Goal: Task Accomplishment & Management: Manage account settings

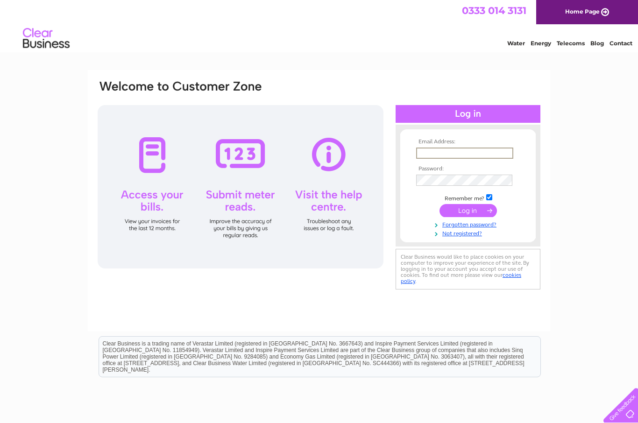
type input "holywellchippy@gmail.com"
click at [468, 211] on input "submit" at bounding box center [468, 209] width 57 height 13
click at [465, 210] on input "submit" at bounding box center [468, 209] width 57 height 13
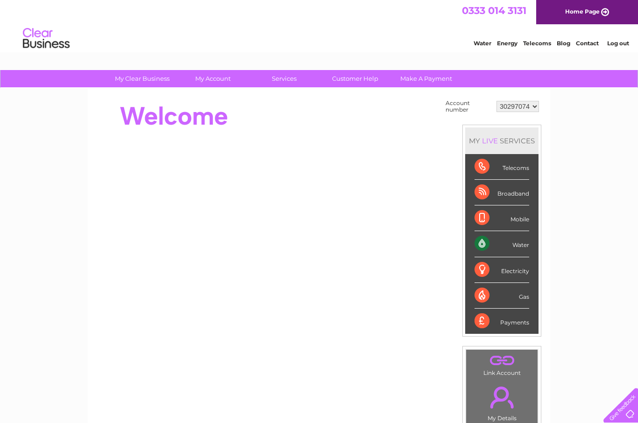
click at [513, 245] on div "Water" at bounding box center [502, 244] width 55 height 26
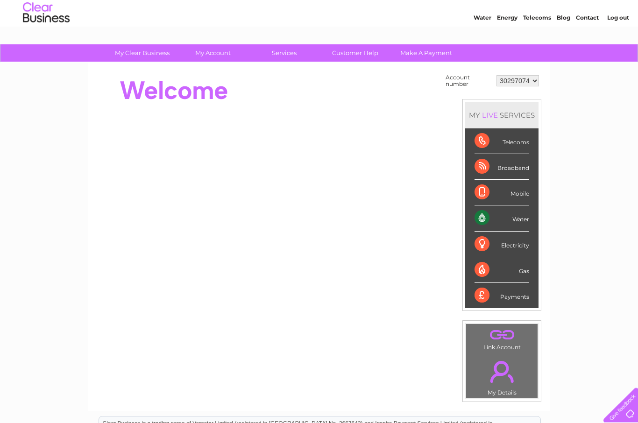
scroll to position [26, 0]
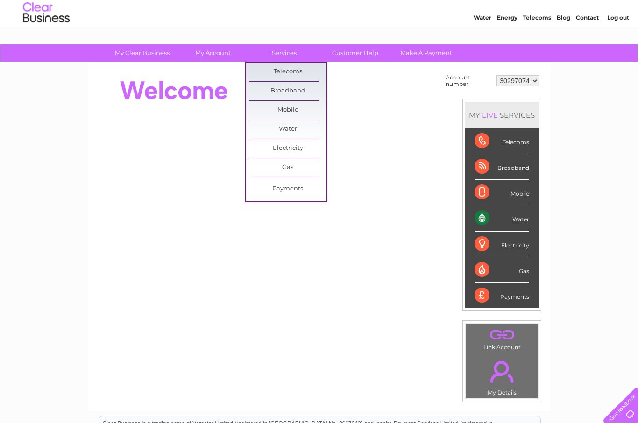
click at [364, 55] on link "Customer Help" at bounding box center [355, 52] width 77 height 17
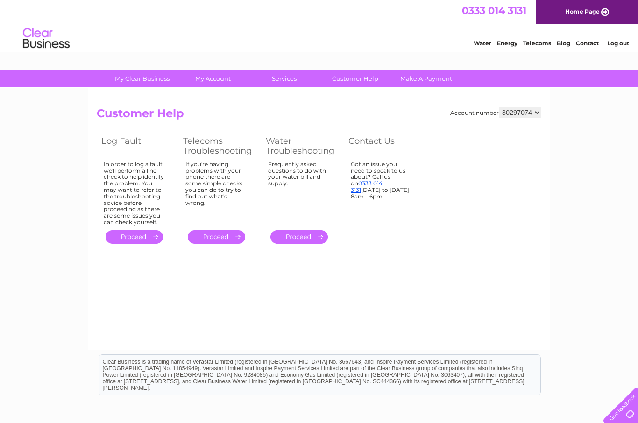
click at [294, 22] on div "0333 014 3131 Home Page" at bounding box center [319, 12] width 638 height 24
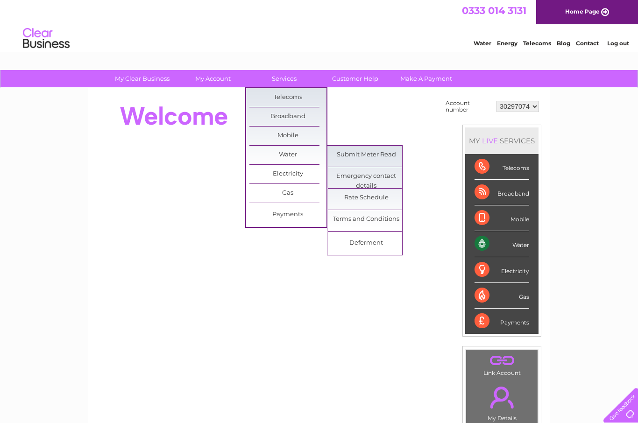
click at [376, 154] on link "Submit Meter Read" at bounding box center [366, 155] width 77 height 19
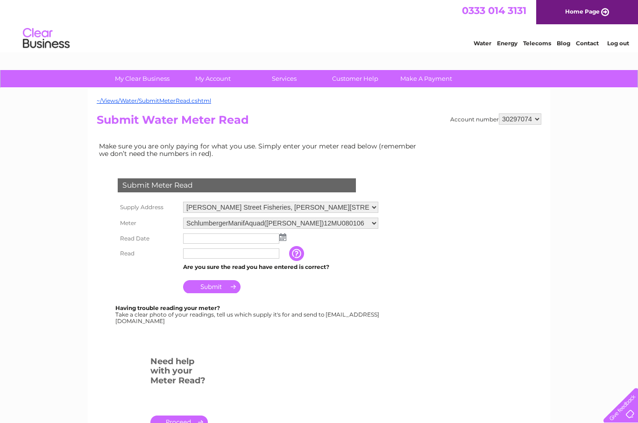
click at [280, 241] on img at bounding box center [282, 237] width 7 height 7
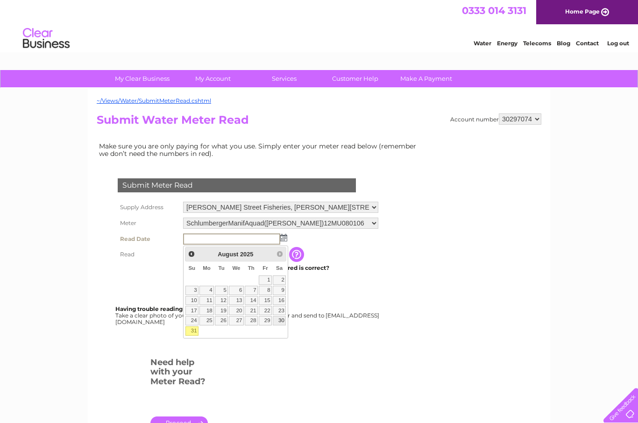
click at [281, 320] on link "30" at bounding box center [279, 320] width 13 height 9
type input "2025/08/30"
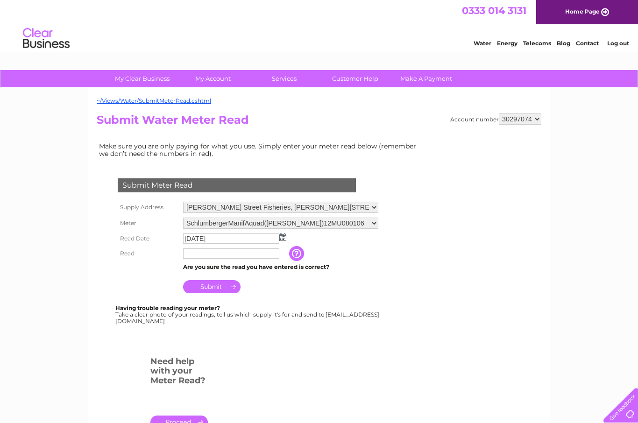
click at [212, 256] on input "text" at bounding box center [231, 254] width 96 height 10
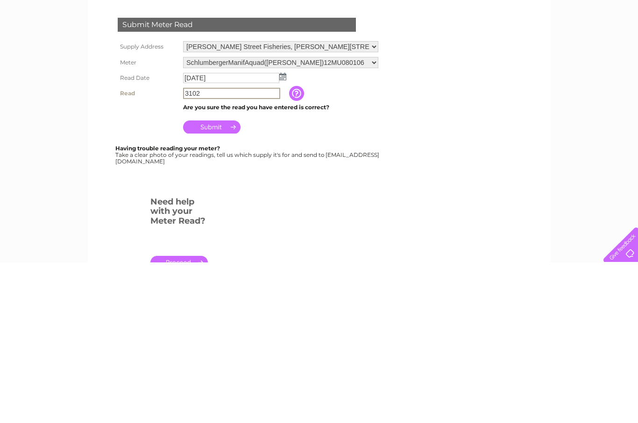
type input "3102"
click at [232, 281] on input "Submit" at bounding box center [211, 287] width 57 height 13
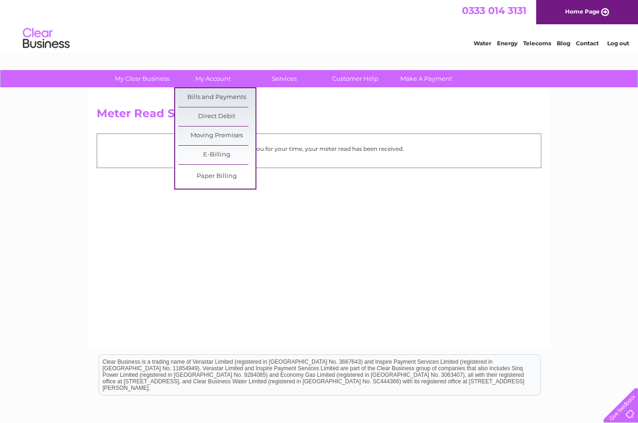
click at [238, 95] on link "Bills and Payments" at bounding box center [216, 97] width 77 height 19
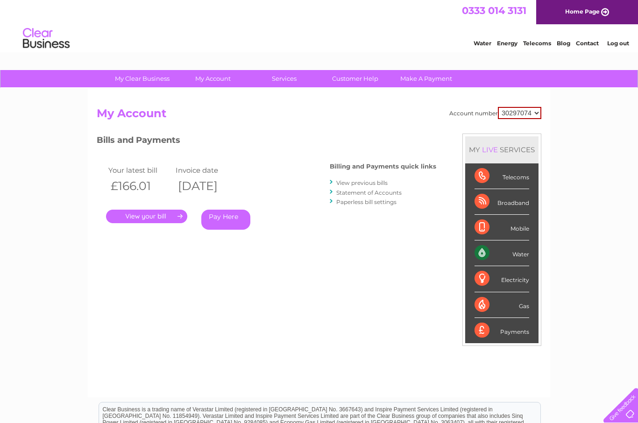
click at [173, 220] on link "." at bounding box center [146, 217] width 81 height 14
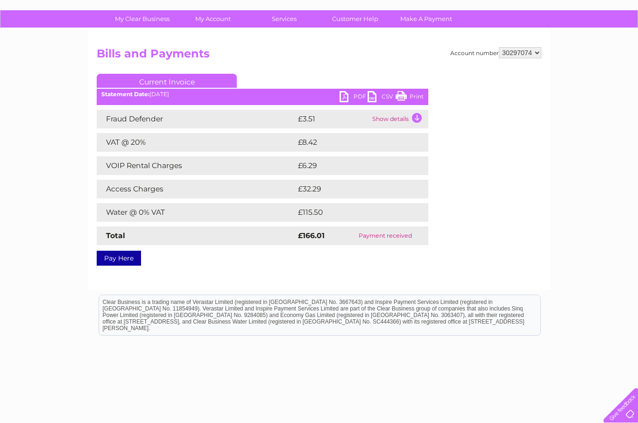
scroll to position [59, 0]
click at [415, 121] on td "Show details" at bounding box center [399, 120] width 58 height 19
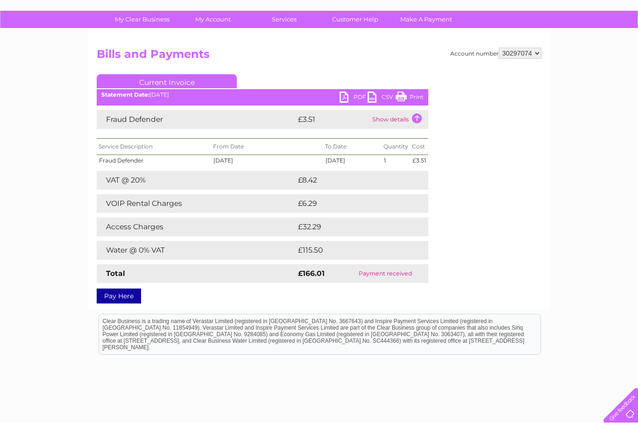
click at [354, 102] on link "PDF" at bounding box center [354, 99] width 28 height 14
